Goal: Task Accomplishment & Management: Manage account settings

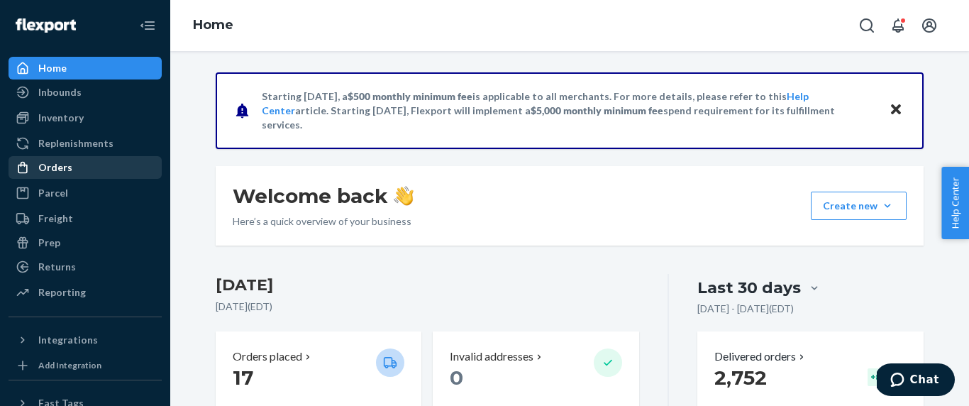
click at [79, 170] on div "Orders" at bounding box center [85, 167] width 150 height 20
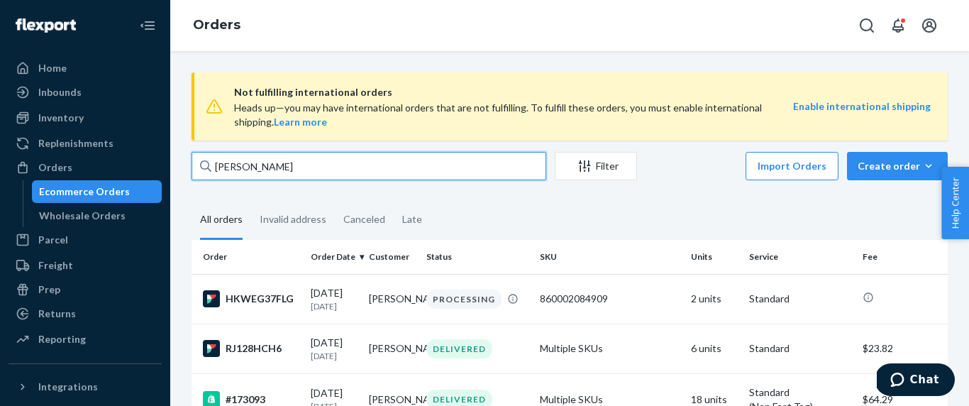
click at [272, 174] on input "[PERSON_NAME]" at bounding box center [369, 166] width 355 height 28
paste input "[PERSON_NAME]"
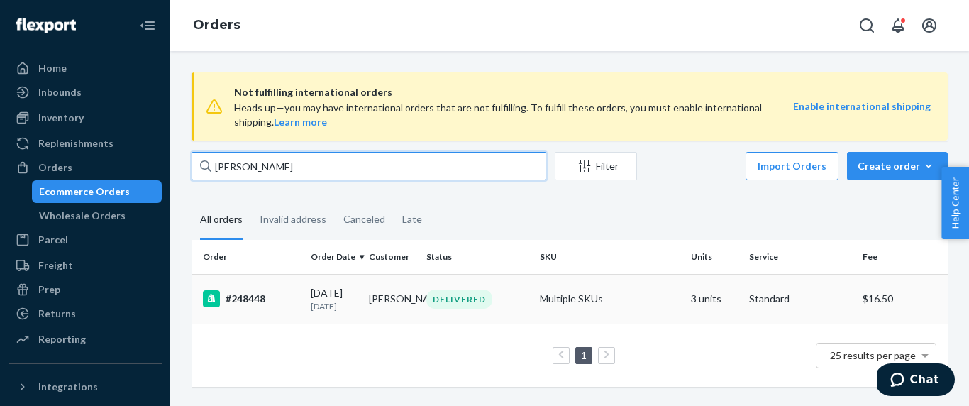
type input "[PERSON_NAME]"
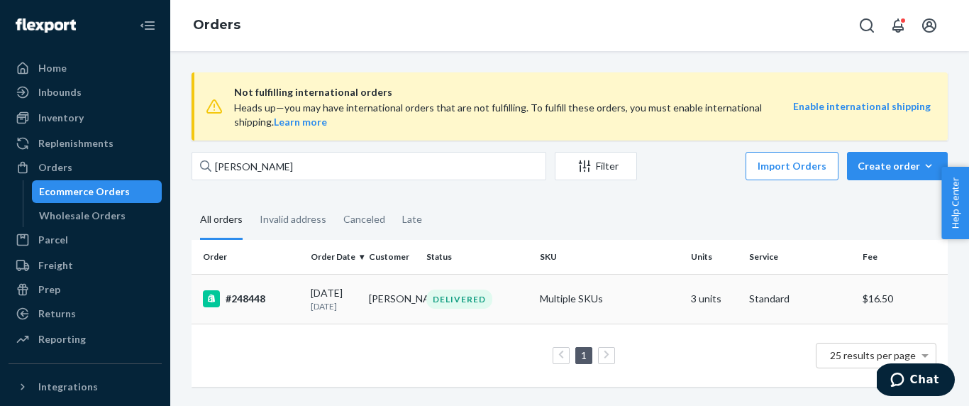
click at [345, 305] on p "[DATE]" at bounding box center [334, 306] width 47 height 12
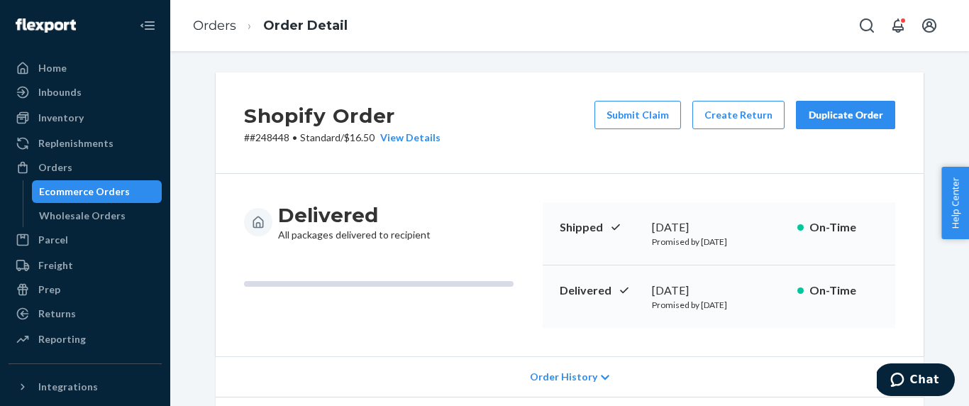
click at [839, 115] on div "Duplicate Order" at bounding box center [845, 115] width 75 height 14
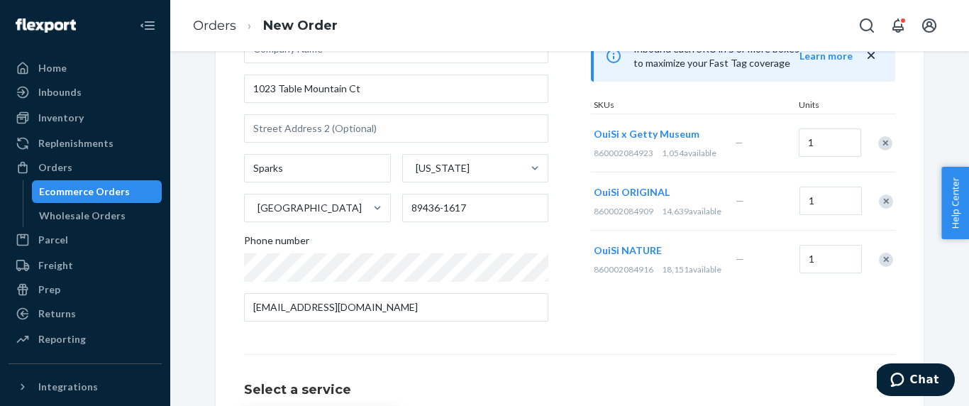
scroll to position [143, 0]
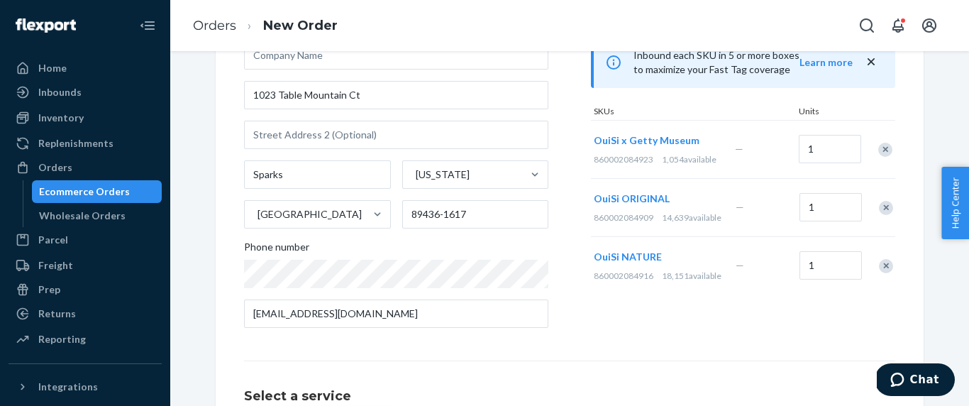
click at [883, 211] on div "Remove Item" at bounding box center [886, 208] width 14 height 14
click at [892, 215] on div "Remove Item" at bounding box center [886, 208] width 14 height 14
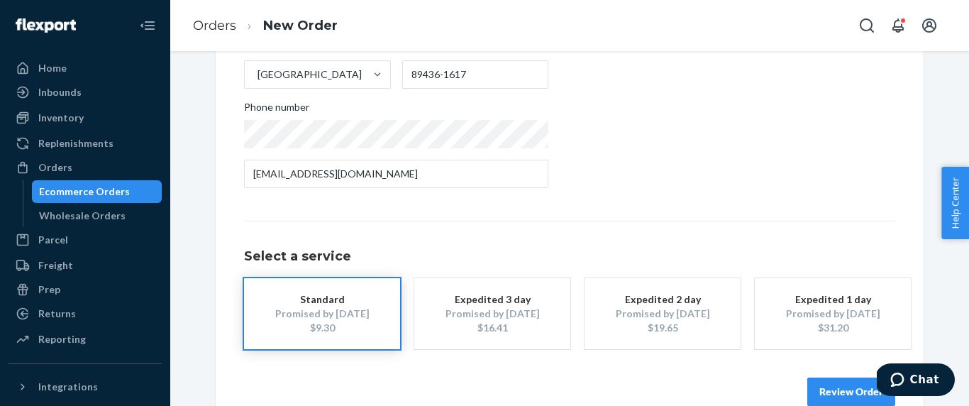
scroll to position [311, 0]
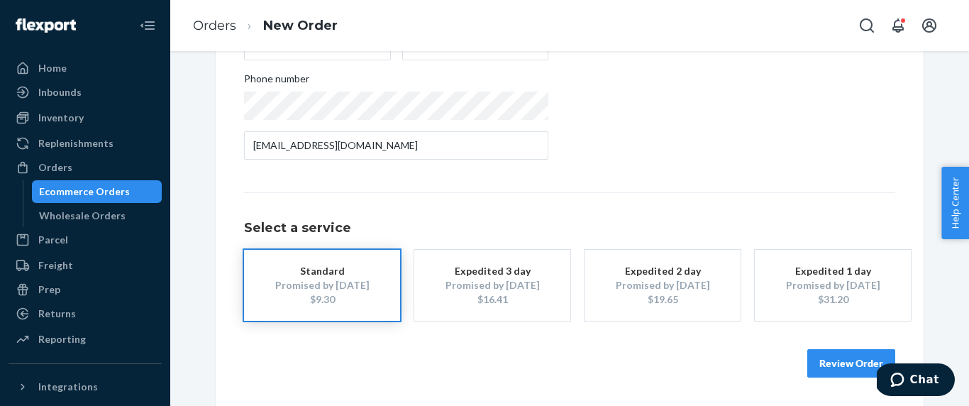
click at [840, 364] on button "Review Order" at bounding box center [851, 363] width 88 height 28
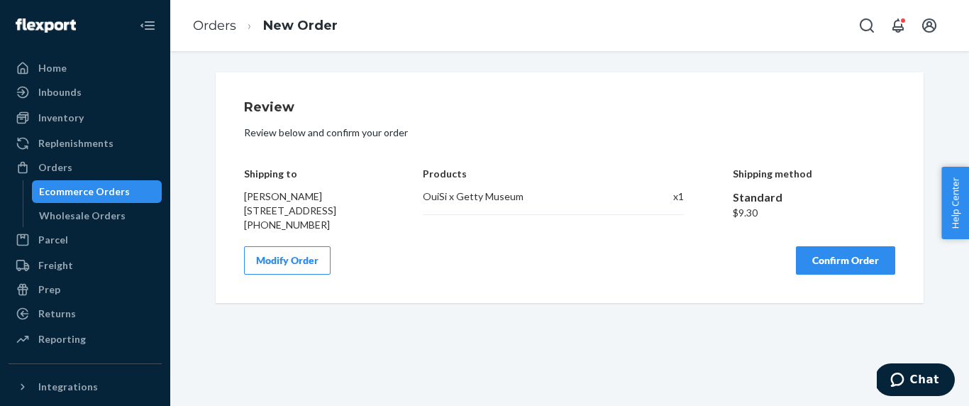
scroll to position [0, 0]
click at [851, 275] on button "Confirm Order" at bounding box center [845, 260] width 99 height 28
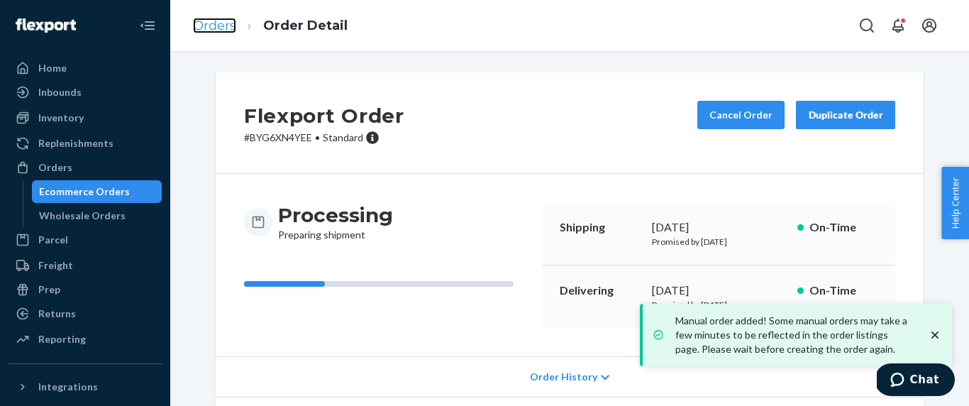
click at [219, 26] on link "Orders" at bounding box center [214, 26] width 43 height 16
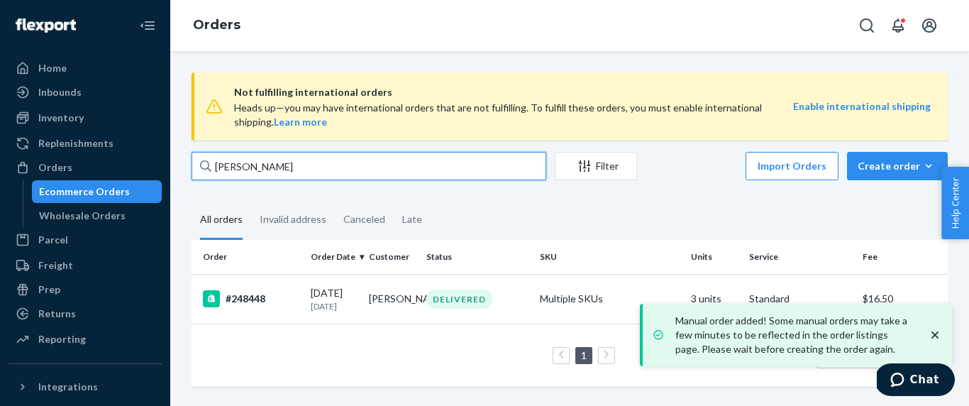
click at [313, 167] on input "[PERSON_NAME]" at bounding box center [369, 166] width 355 height 28
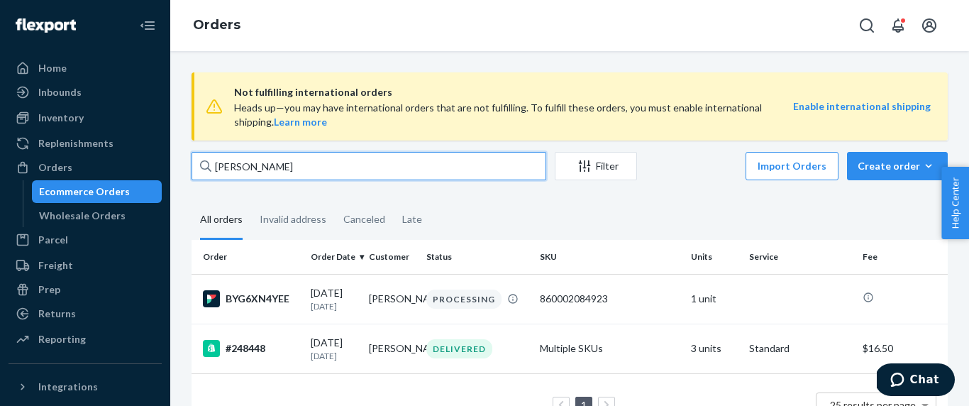
type input "[PERSON_NAME]"
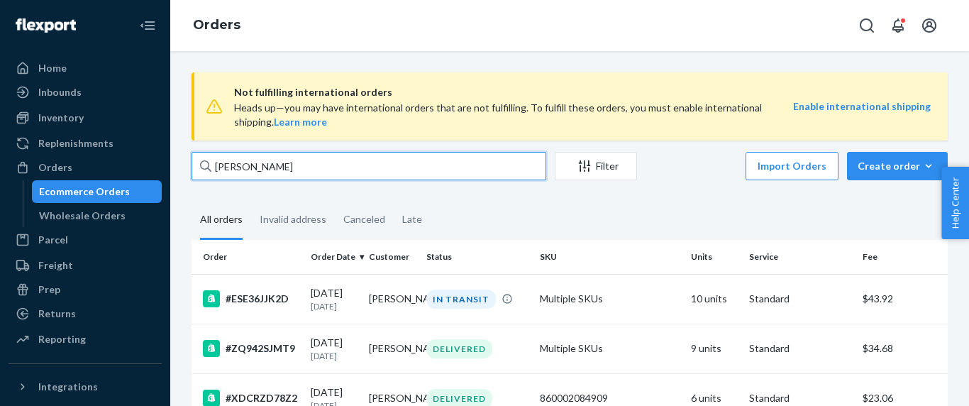
click at [274, 171] on input "Gretchen West" at bounding box center [369, 166] width 355 height 28
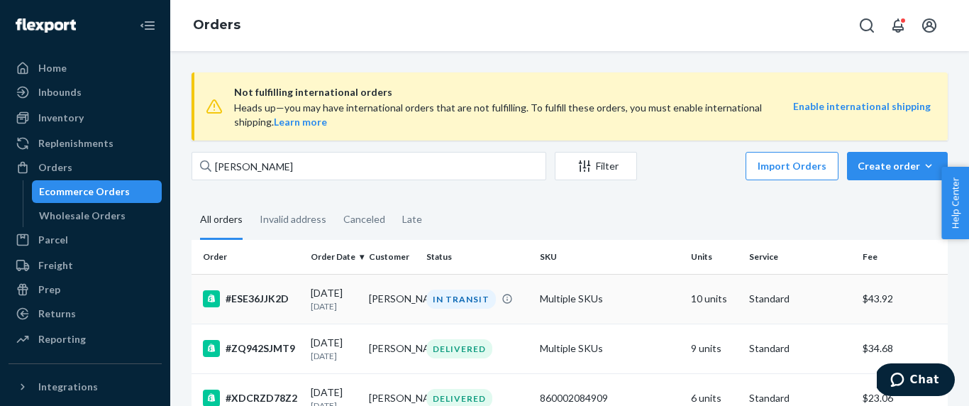
click at [291, 288] on td "#ESE36JJK2D" at bounding box center [249, 299] width 114 height 50
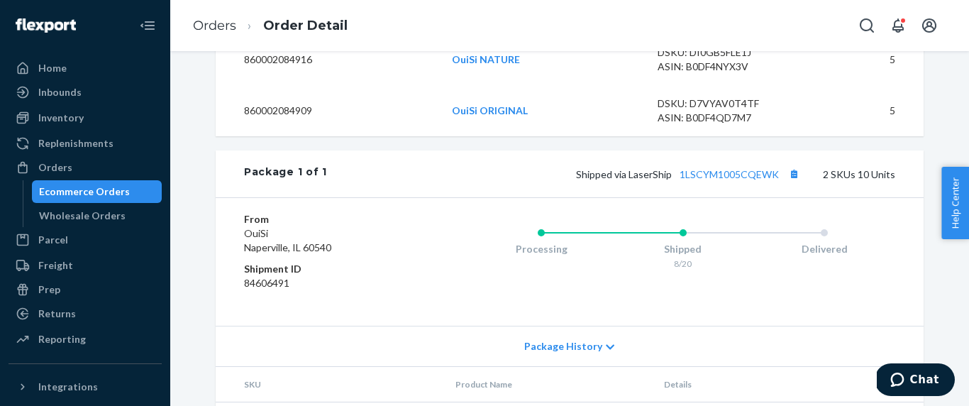
scroll to position [586, 0]
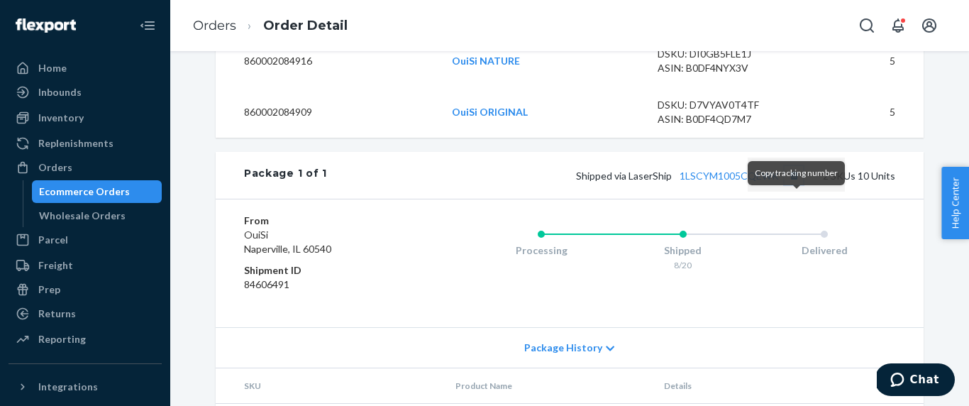
click at [799, 184] on button "Copy tracking number" at bounding box center [794, 175] width 18 height 18
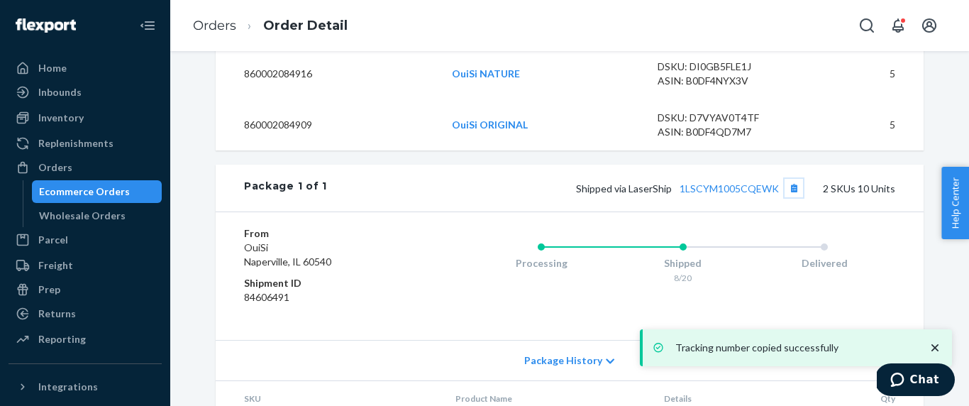
scroll to position [562, 0]
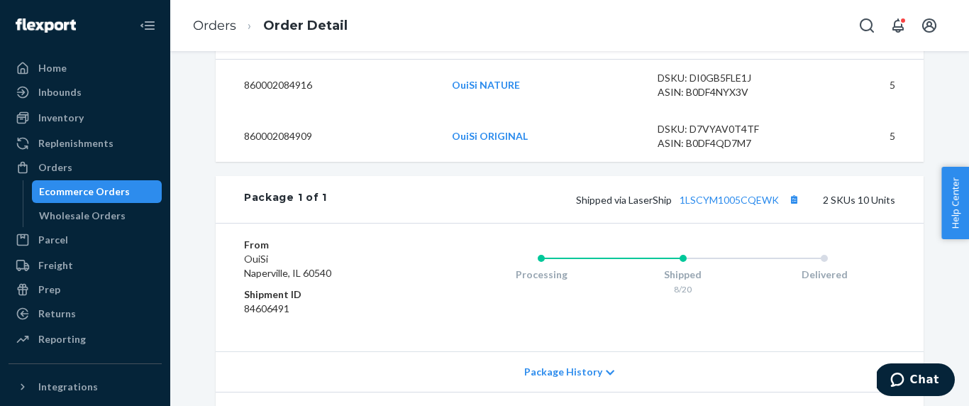
click at [658, 206] on span "Shipped via LaserShip 1LSCYM1005CQEWK" at bounding box center [689, 200] width 227 height 12
copy span "LaserShip"
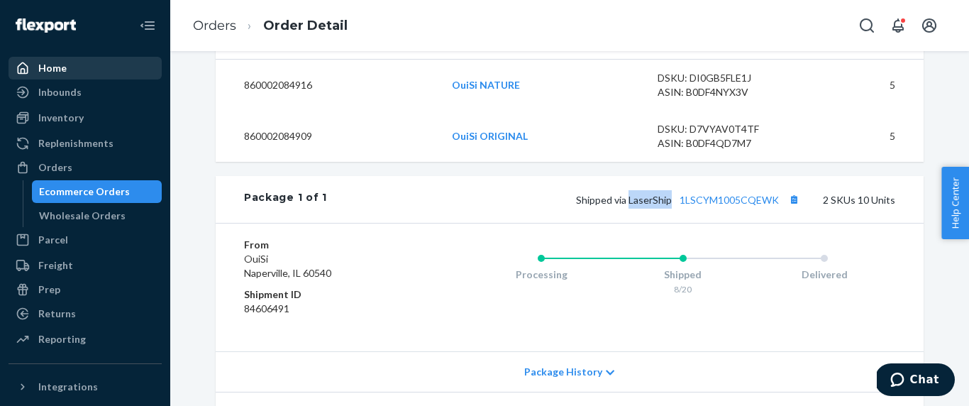
click at [85, 77] on div "Home" at bounding box center [85, 68] width 150 height 20
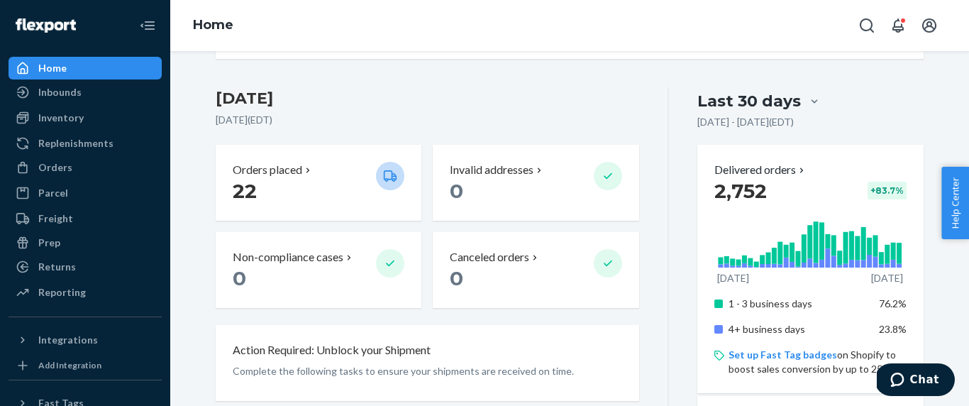
scroll to position [209, 0]
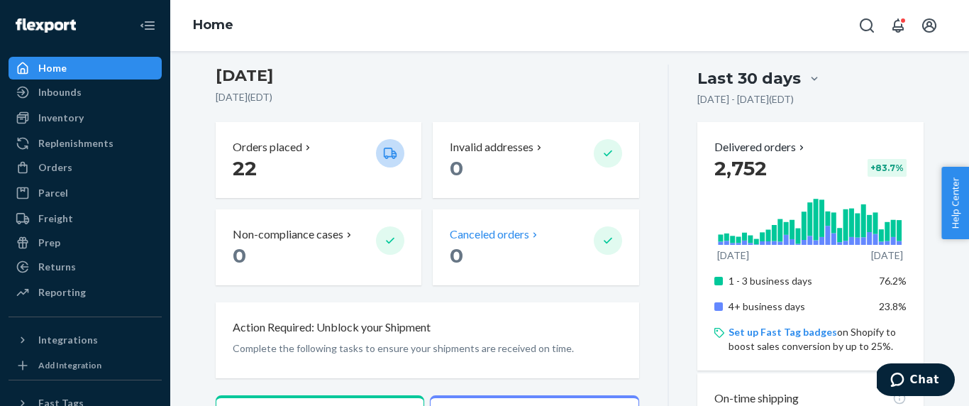
click at [519, 223] on div "Canceled orders 0" at bounding box center [536, 247] width 206 height 76
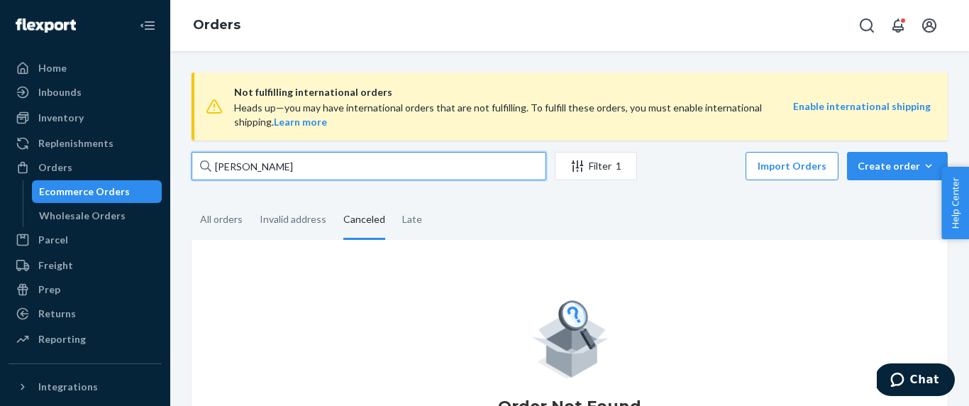
click at [355, 166] on input "Gretchen West" at bounding box center [369, 166] width 355 height 28
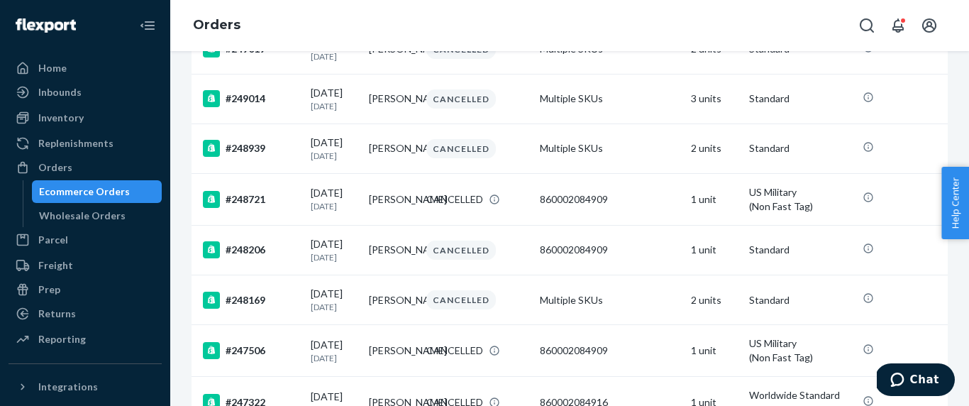
scroll to position [260, 0]
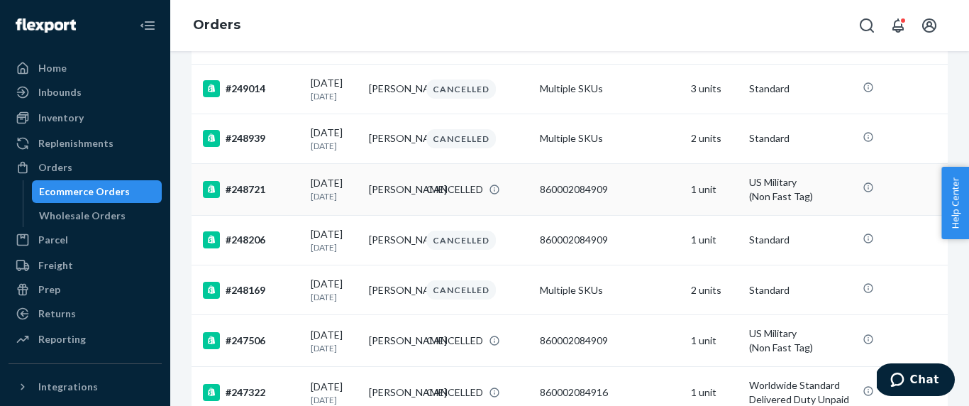
click at [365, 201] on td "Margaret Heard" at bounding box center [392, 189] width 58 height 52
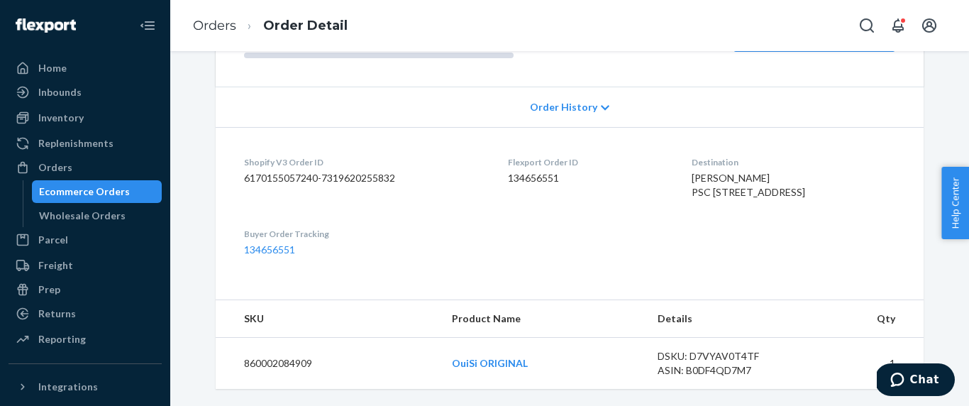
scroll to position [292, 0]
click at [761, 172] on span "Margaret Heard PSC 7 Box 470 APO, AE 09104-0005 US" at bounding box center [749, 185] width 114 height 26
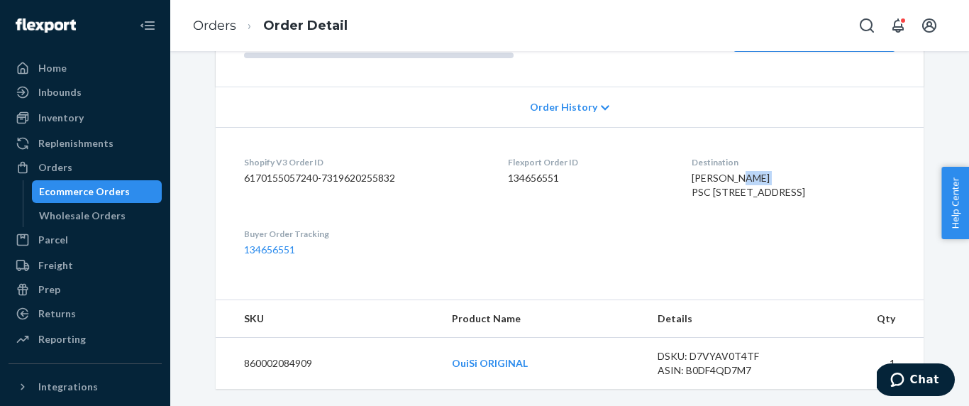
click at [761, 172] on span "Margaret Heard PSC 7 Box 470 APO, AE 09104-0005 US" at bounding box center [749, 185] width 114 height 26
click at [218, 31] on link "Orders" at bounding box center [214, 26] width 43 height 16
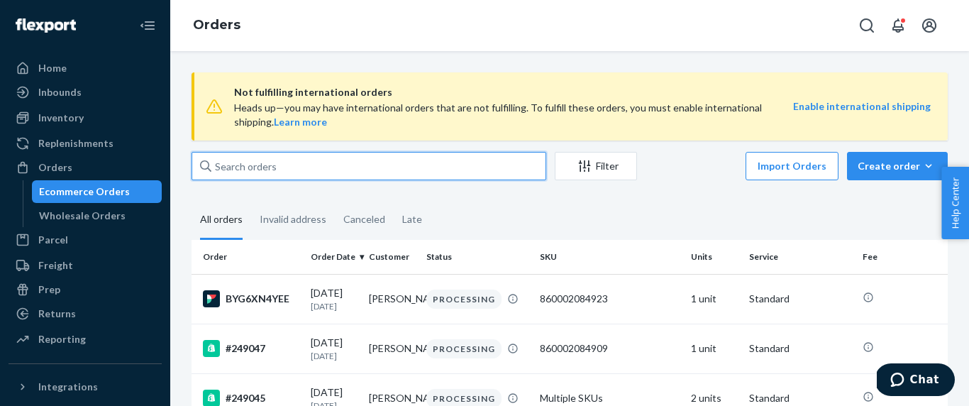
click at [262, 174] on input "text" at bounding box center [369, 166] width 355 height 28
paste input "Margaret Heard"
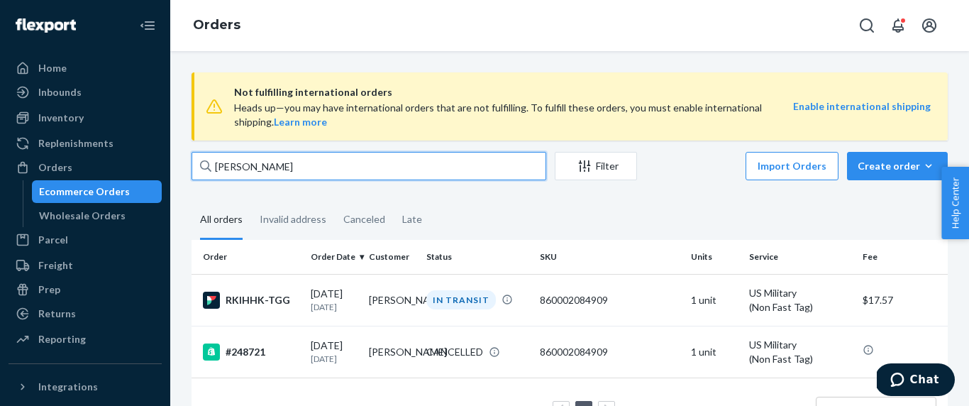
type input "Margaret Heard"
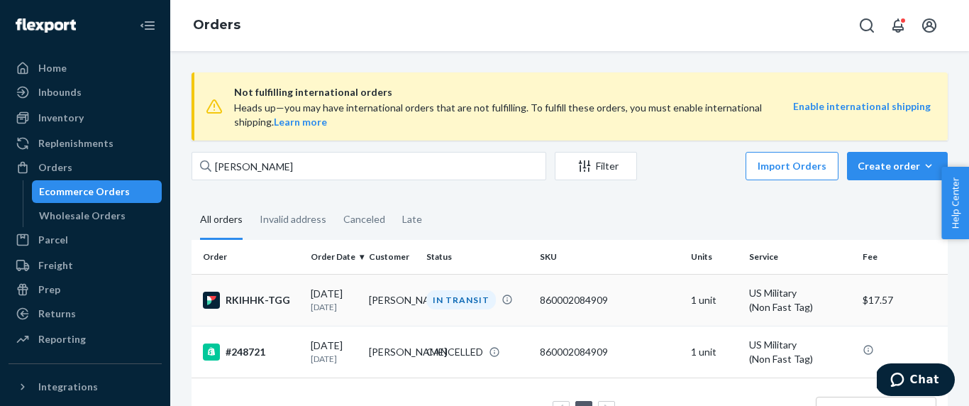
click at [367, 297] on td "Margaret Heard" at bounding box center [392, 300] width 58 height 52
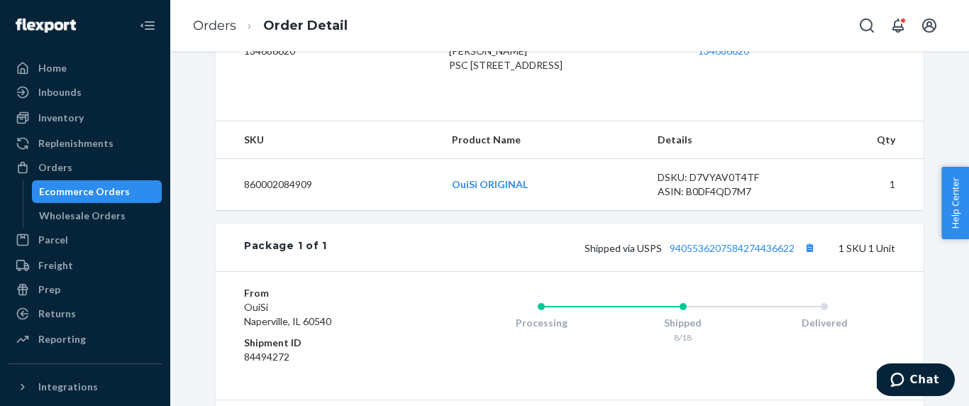
scroll to position [404, 0]
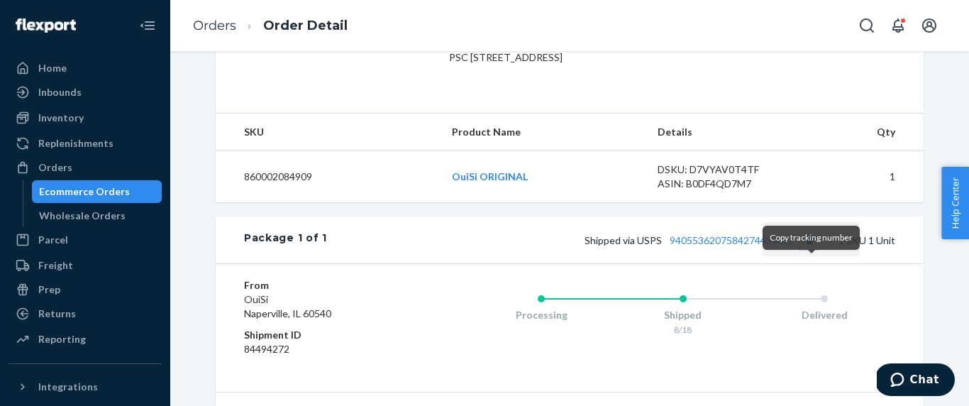
click at [810, 249] on button "Copy tracking number" at bounding box center [809, 240] width 18 height 18
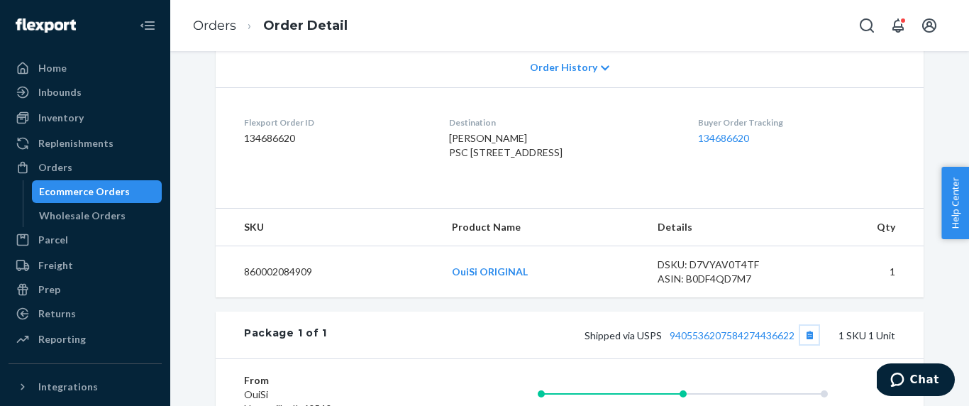
scroll to position [0, 0]
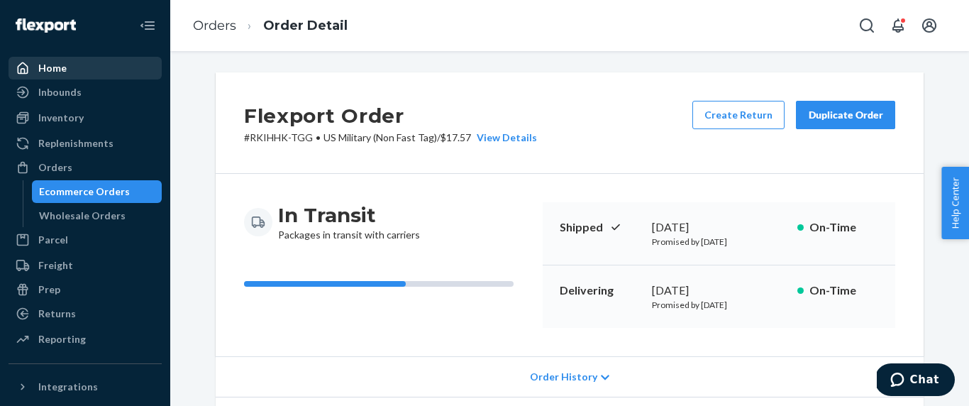
click at [80, 66] on div "Home" at bounding box center [85, 68] width 150 height 20
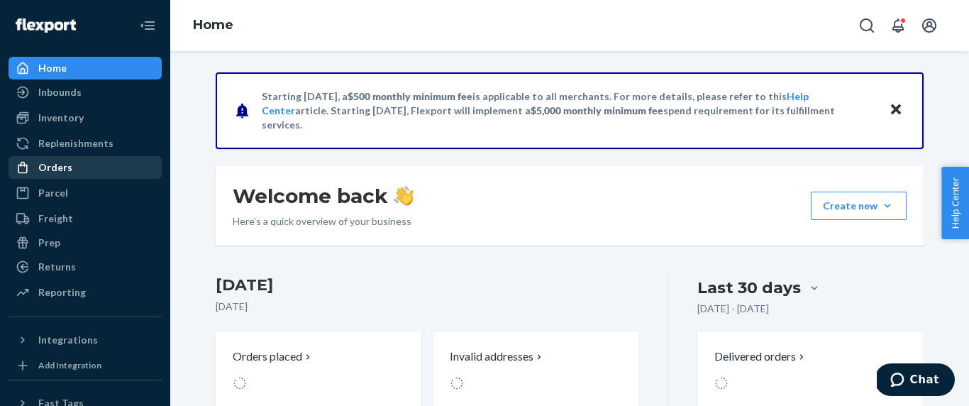
click at [99, 156] on link "Orders" at bounding box center [85, 167] width 153 height 23
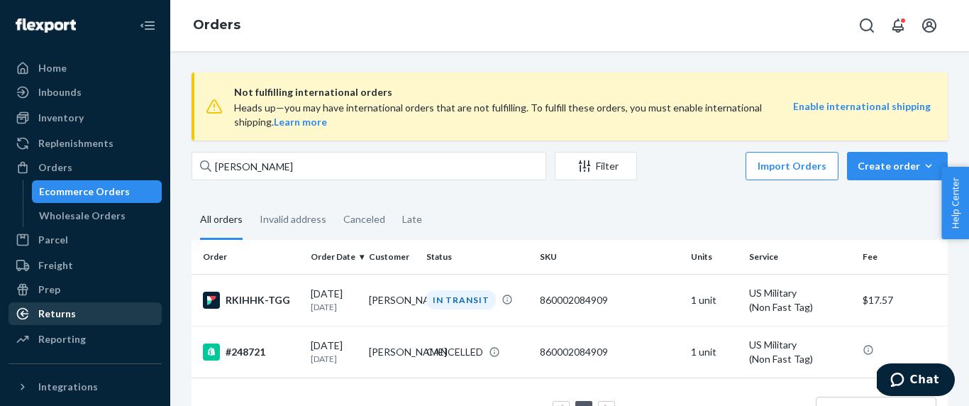
scroll to position [196, 0]
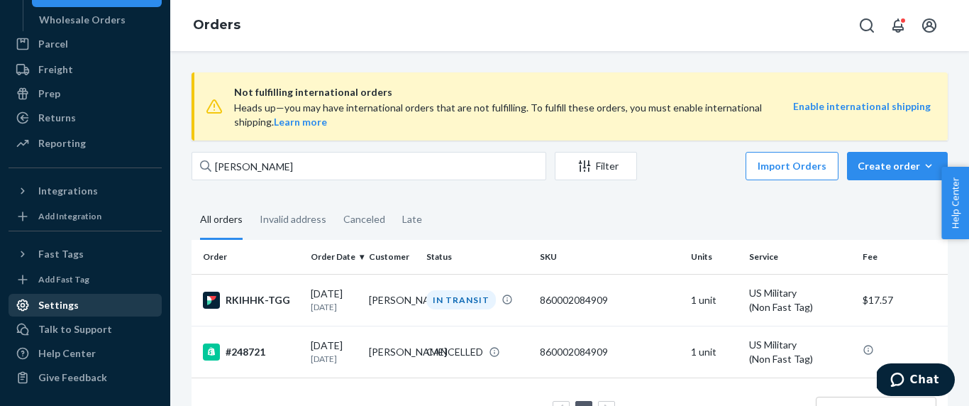
click at [94, 309] on div "Settings" at bounding box center [85, 305] width 150 height 20
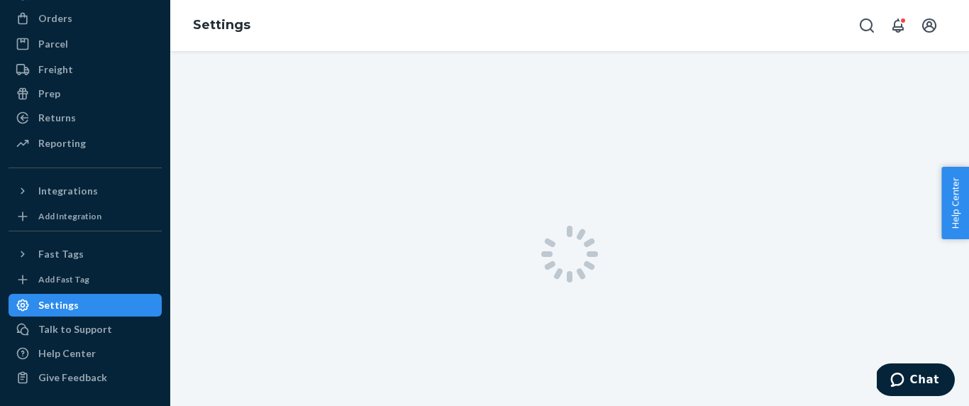
scroll to position [149, 0]
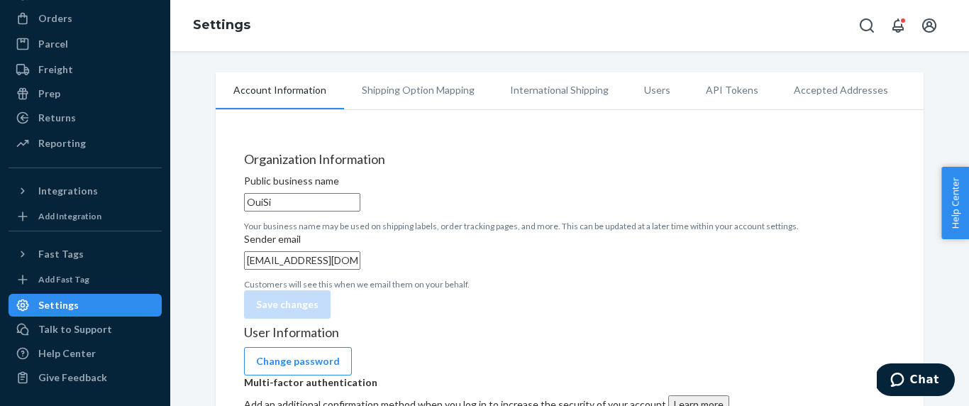
click at [585, 86] on li "International Shipping" at bounding box center [559, 89] width 134 height 35
